Goal: Navigation & Orientation: Find specific page/section

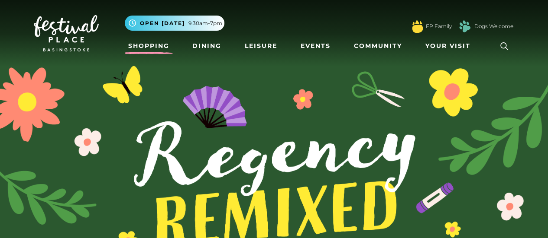
click at [158, 50] on link "Shopping" at bounding box center [149, 46] width 48 height 16
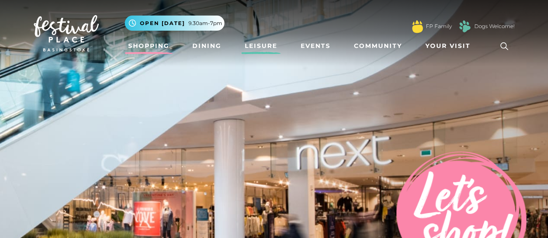
click at [256, 44] on link "Leisure" at bounding box center [260, 46] width 39 height 16
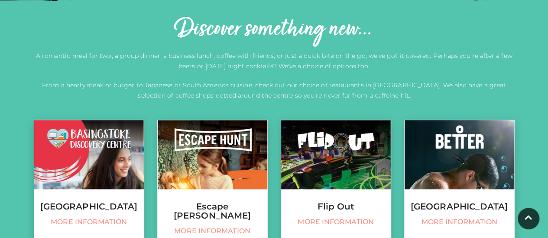
scroll to position [415, 0]
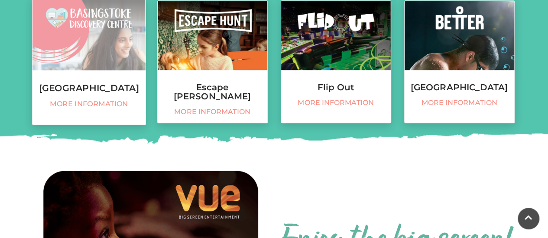
click at [116, 79] on link "Basingstoke Discovery Centre More information" at bounding box center [89, 62] width 114 height 127
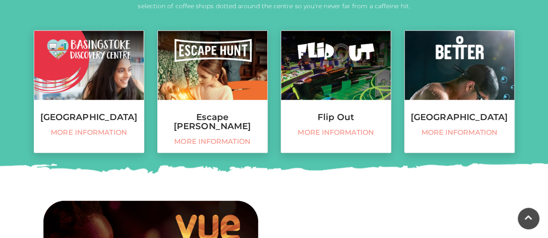
scroll to position [380, 0]
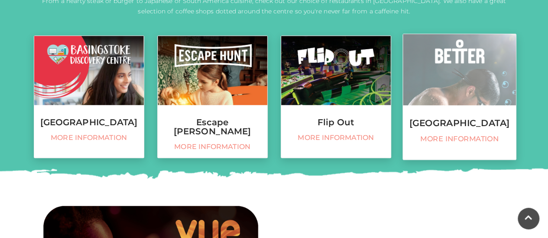
click at [461, 114] on link "Basingstoke Sports Centre More information" at bounding box center [459, 97] width 114 height 127
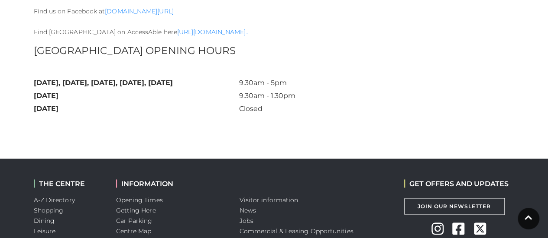
scroll to position [665, 0]
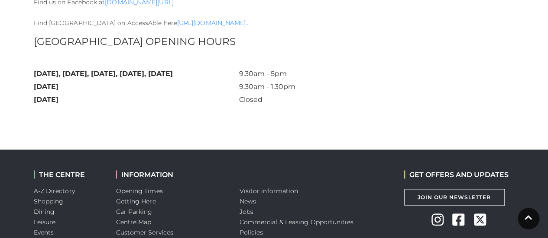
drag, startPoint x: 0, startPoint y: 3, endPoint x: 311, endPoint y: 157, distance: 346.9
click at [311, 157] on div "Visitor information News Jobs Commercial & Leasing Opportunities Policies Terms…" at bounding box center [315, 234] width 164 height 168
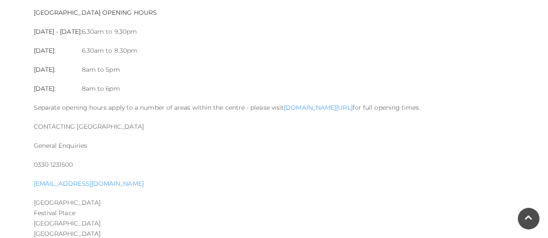
scroll to position [986, 0]
click at [352, 113] on link "www.better.org.uk/basingstoke" at bounding box center [318, 110] width 68 height 8
